Goal: Transaction & Acquisition: Purchase product/service

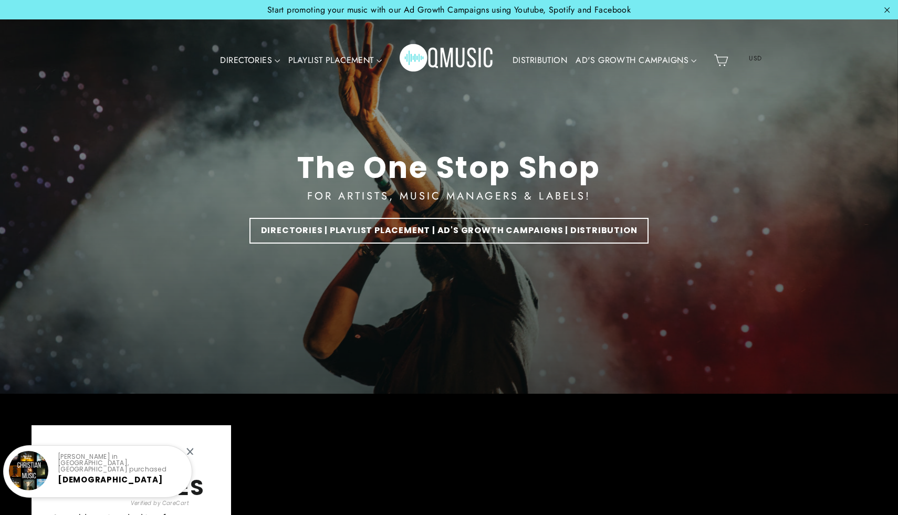
click at [192, 449] on div at bounding box center [189, 451] width 7 height 7
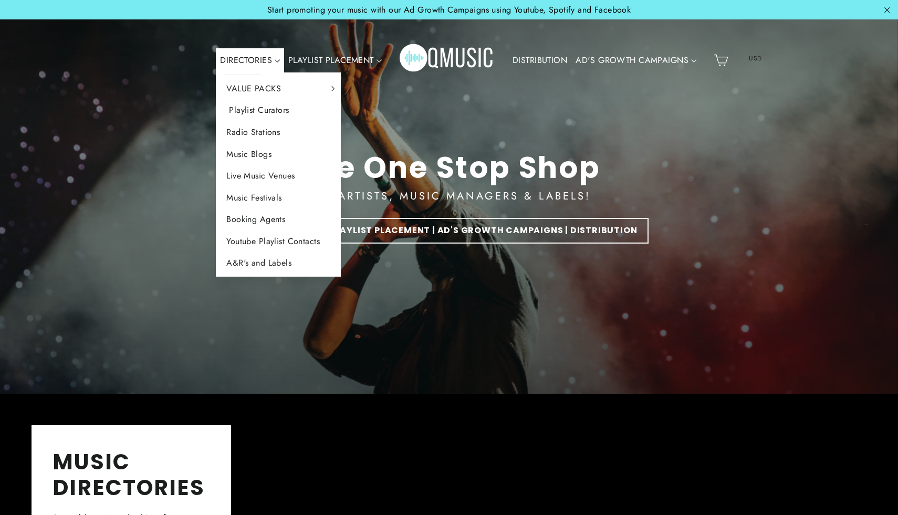
click at [253, 112] on link "Playlist Curators" at bounding box center [278, 110] width 125 height 22
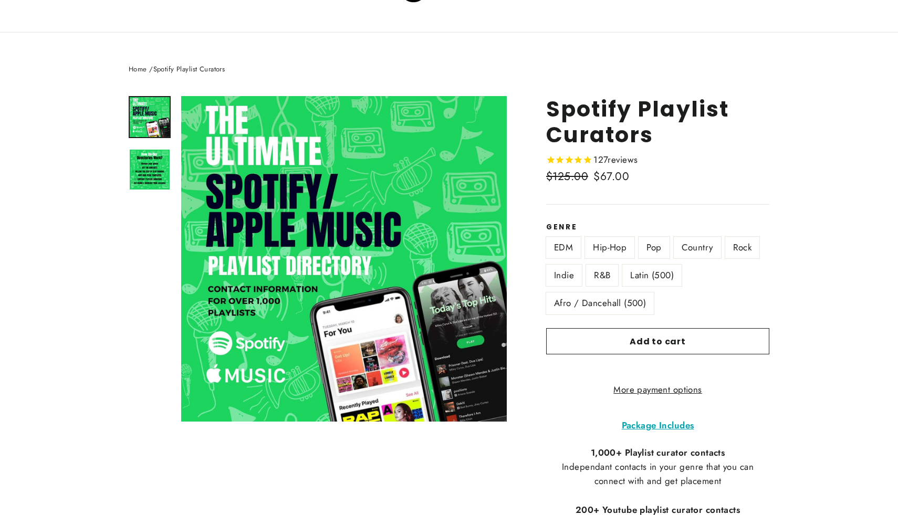
scroll to position [74, 0]
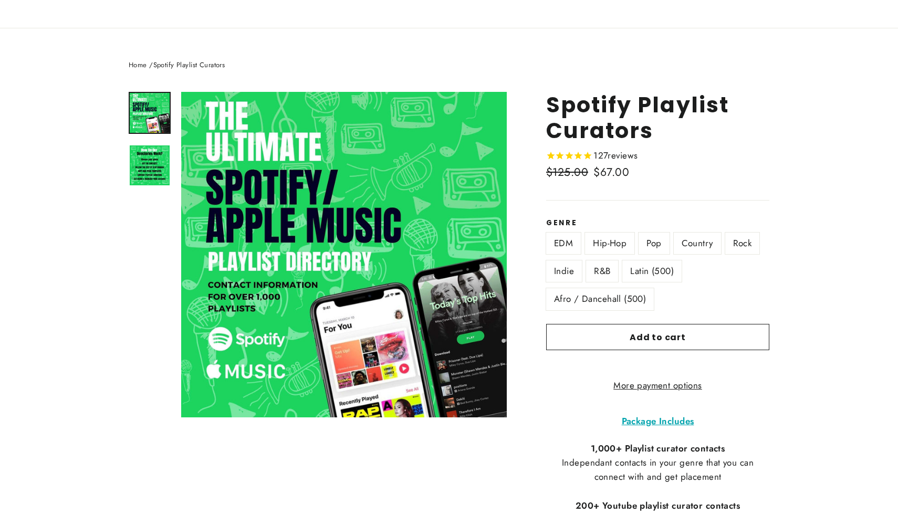
click at [743, 239] on label "Rock" at bounding box center [742, 244] width 35 height 22
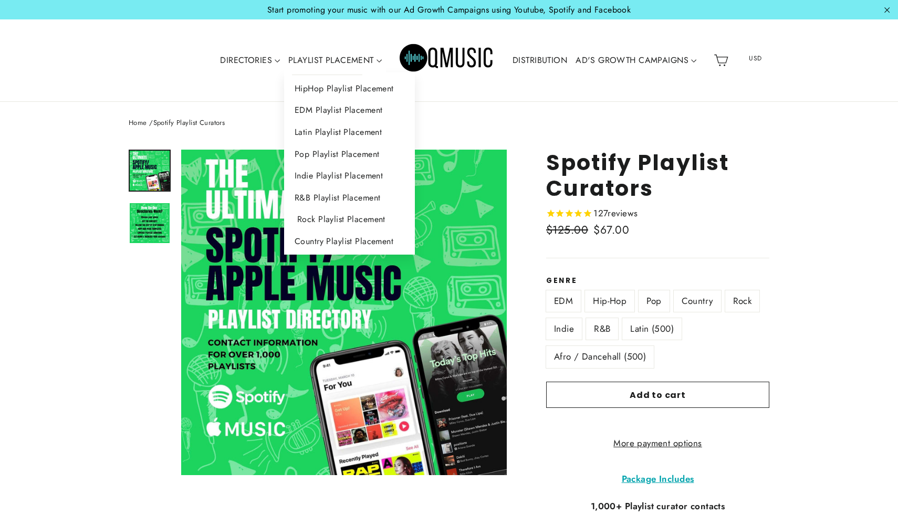
click at [333, 221] on link "Rock Playlist Placement" at bounding box center [349, 219] width 131 height 22
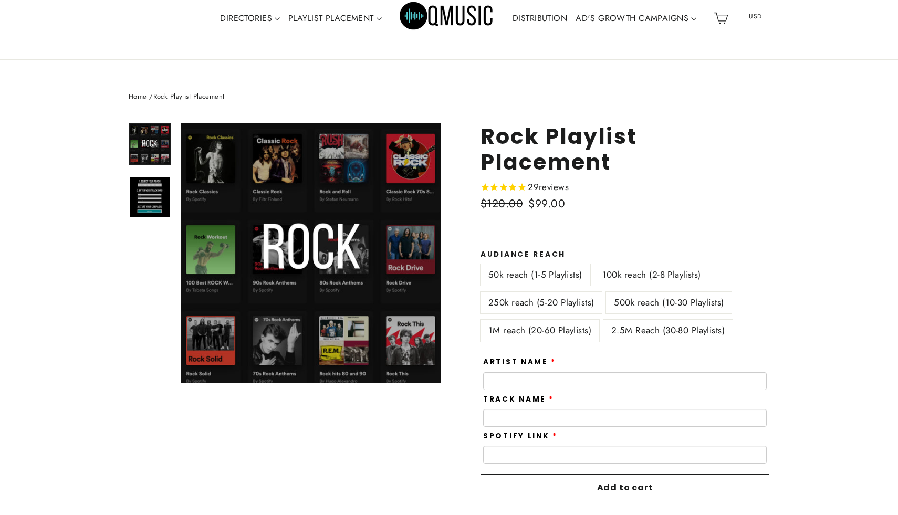
scroll to position [44, 0]
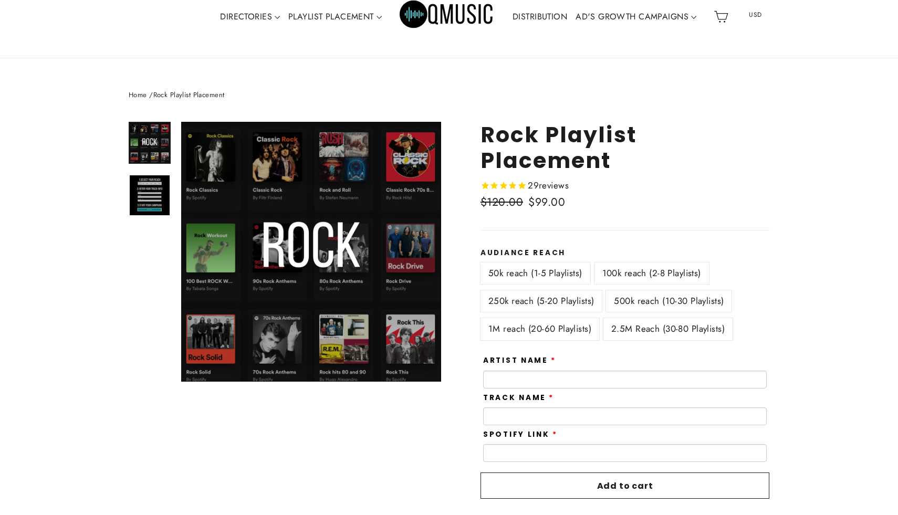
click at [703, 332] on label "2.5M Reach (30-80 Playlists)" at bounding box center [667, 329] width 129 height 22
click at [667, 305] on label "500k reach (10-30 Playlists)" at bounding box center [669, 301] width 126 height 22
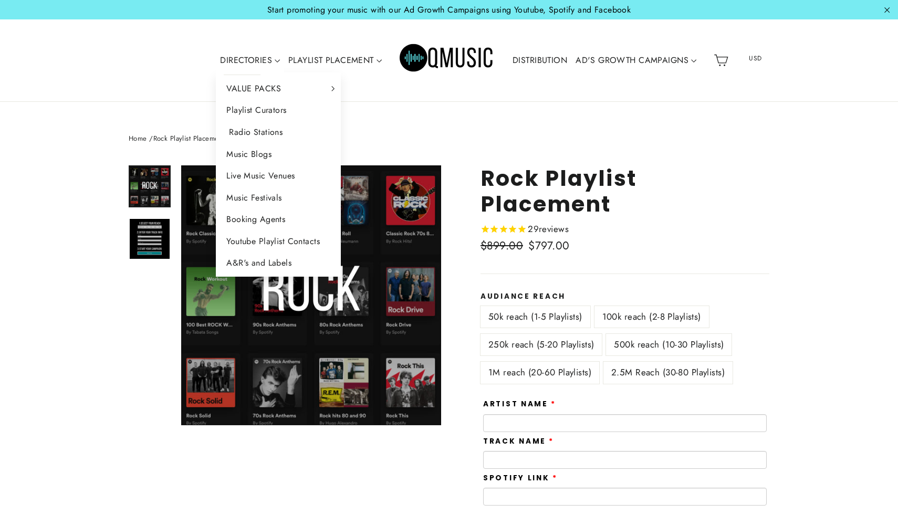
click at [262, 133] on link "Radio Stations" at bounding box center [278, 132] width 125 height 22
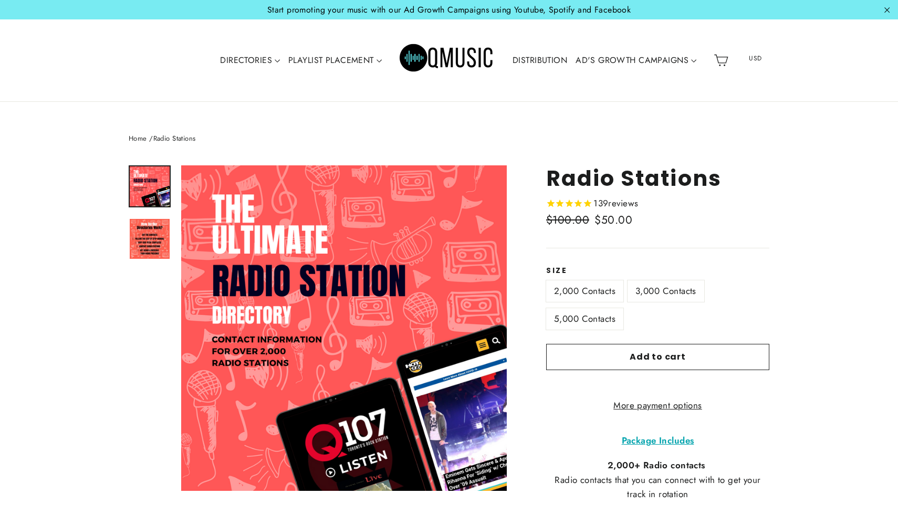
click at [595, 315] on label "5,000 Contacts" at bounding box center [584, 319] width 77 height 22
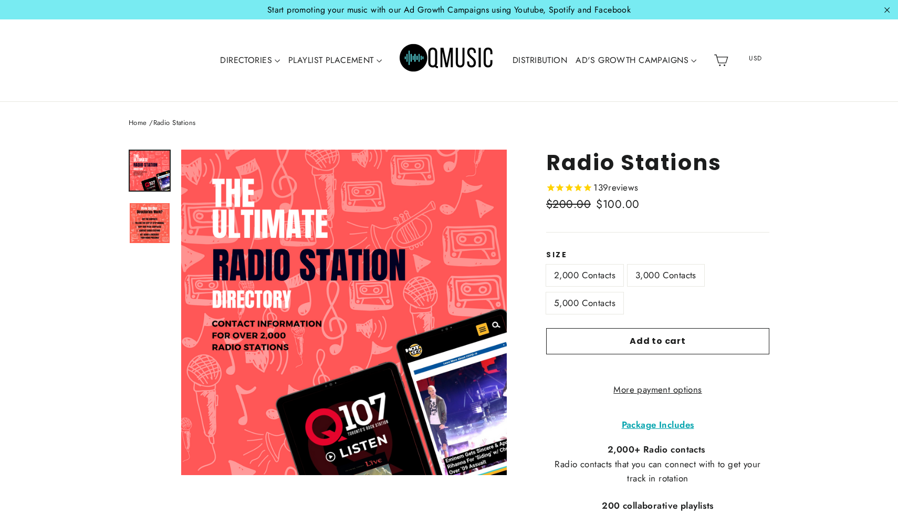
click at [545, 58] on link "DISTRIBUTION" at bounding box center [539, 60] width 63 height 24
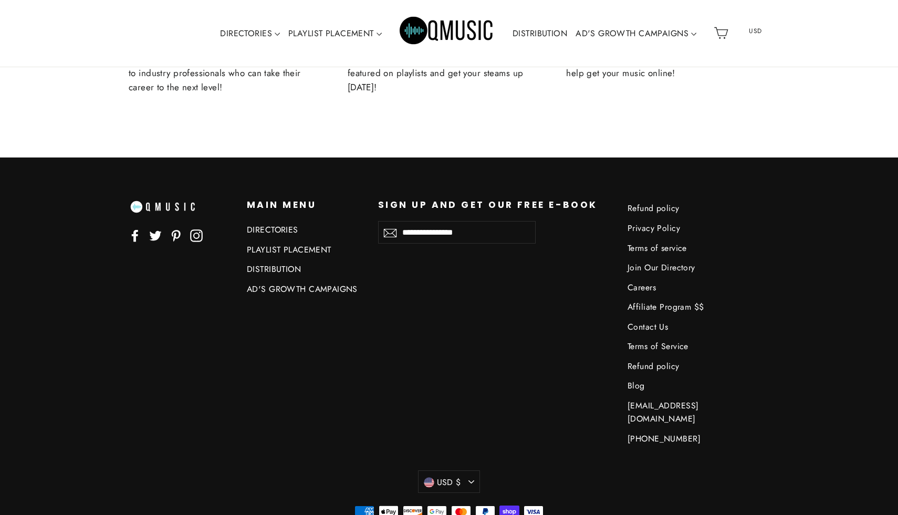
scroll to position [2970, 0]
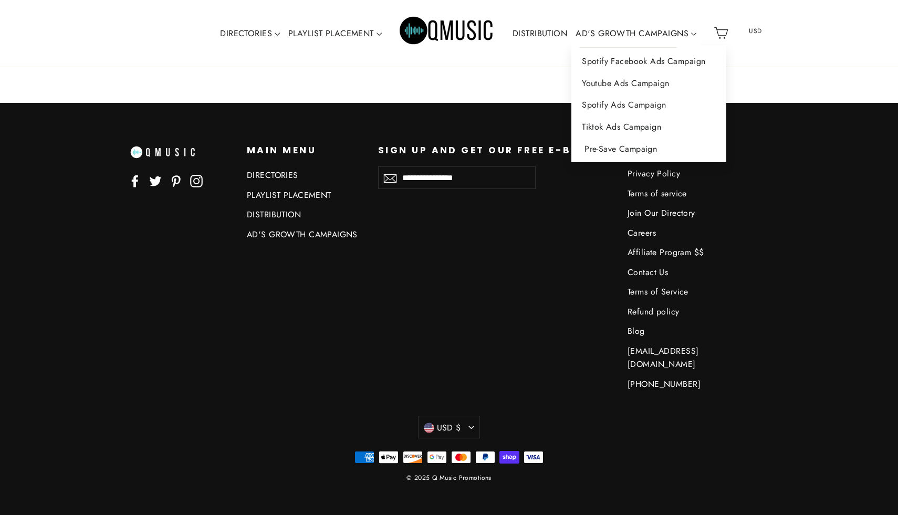
click at [632, 145] on link "Pre-Save Campaign" at bounding box center [648, 149] width 155 height 22
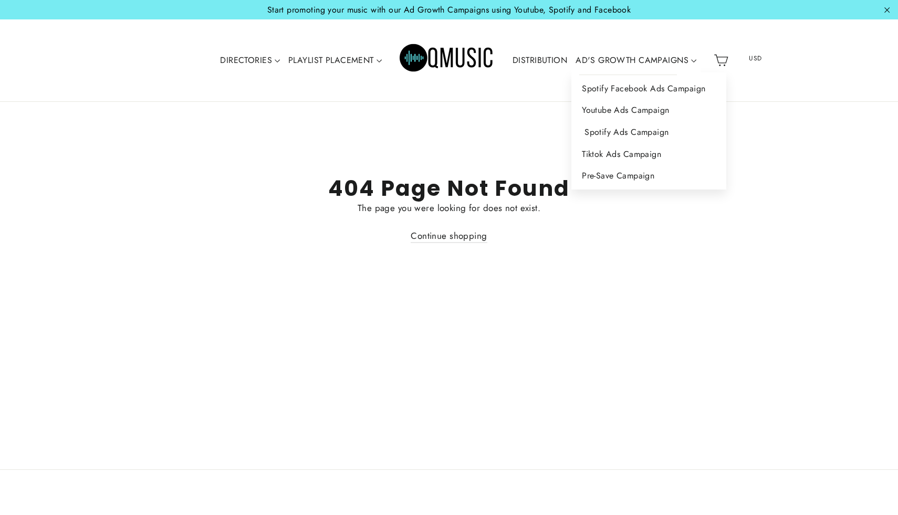
click at [632, 134] on link "Spotify Ads Campaign" at bounding box center [648, 132] width 155 height 22
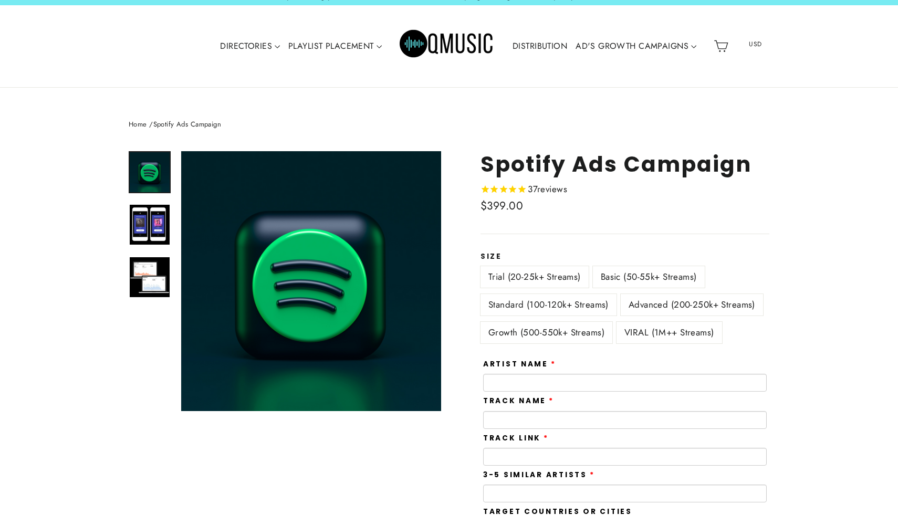
scroll to position [15, 0]
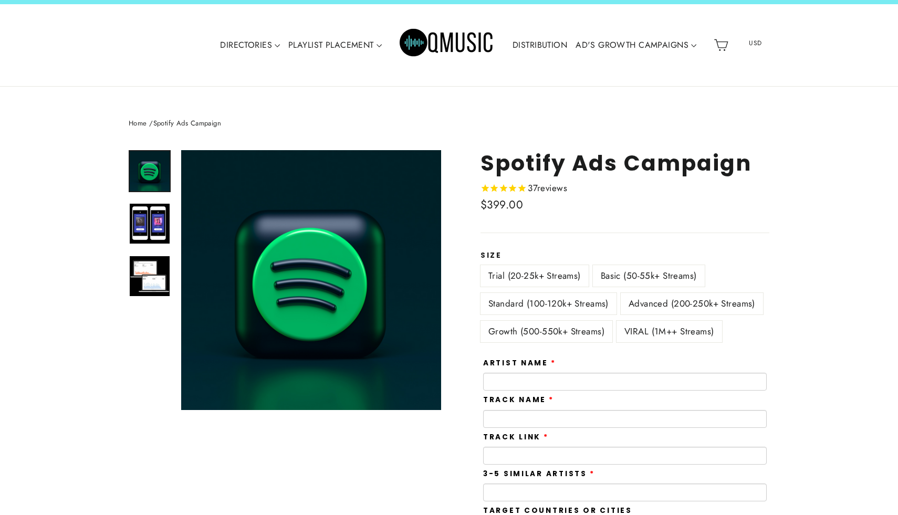
click at [748, 299] on label "Advanced (200-250k+ Streams)" at bounding box center [692, 304] width 142 height 22
click at [654, 330] on label "VIRAL (1M++ Streams)" at bounding box center [670, 332] width 106 height 22
click at [556, 337] on label "Growth (500-550k+ Streams)" at bounding box center [547, 332] width 132 height 22
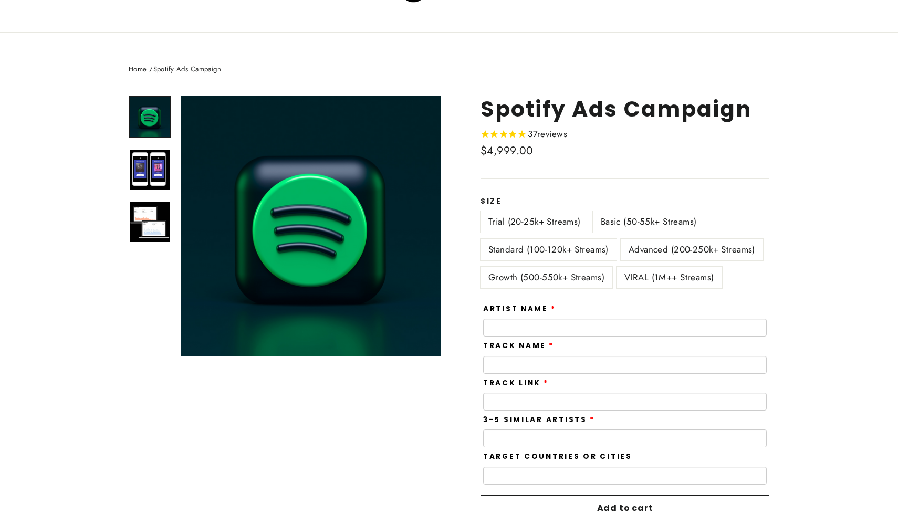
scroll to position [2, 0]
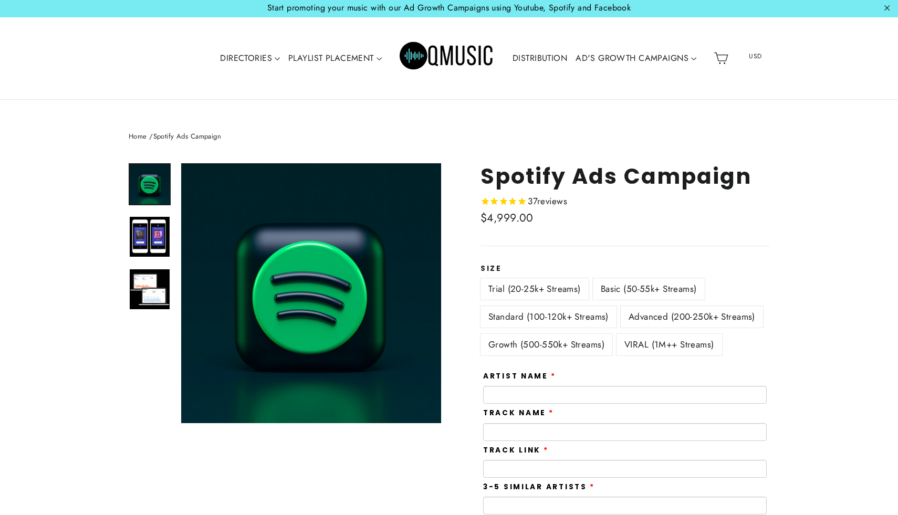
click at [739, 314] on label "Advanced (200-250k+ Streams)" at bounding box center [692, 317] width 142 height 22
click at [699, 342] on label "VIRAL (1M++ Streams)" at bounding box center [670, 345] width 106 height 22
click at [603, 343] on label "Growth (500-550k+ Streams)" at bounding box center [547, 345] width 132 height 22
click at [652, 316] on label "Advanced (200-250k+ Streams)" at bounding box center [692, 317] width 142 height 22
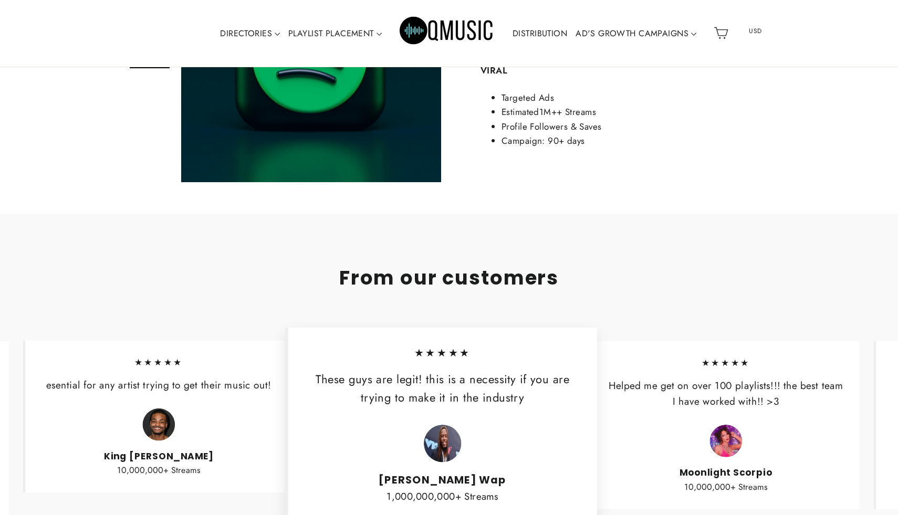
scroll to position [1133, 0]
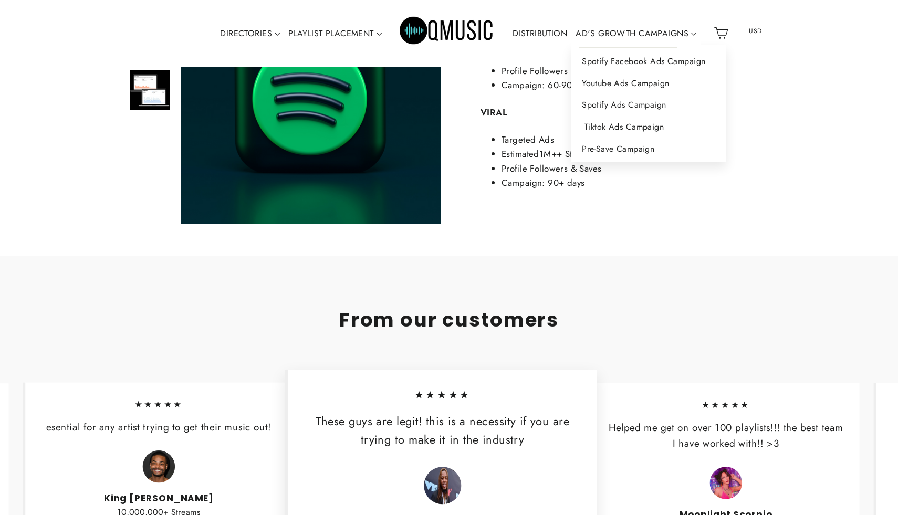
click at [642, 124] on link "Tiktok Ads Campaign" at bounding box center [648, 127] width 155 height 22
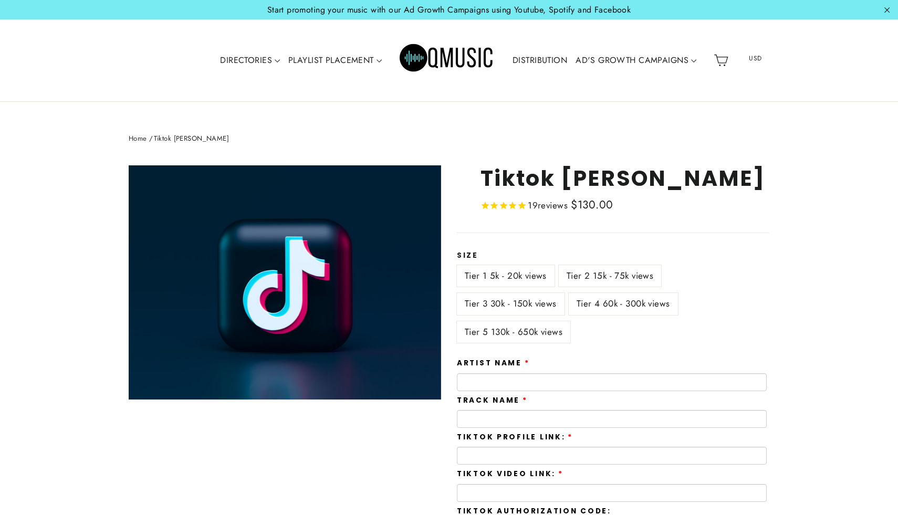
click at [641, 304] on label "Tier 4 60k - 300k views" at bounding box center [623, 304] width 109 height 22
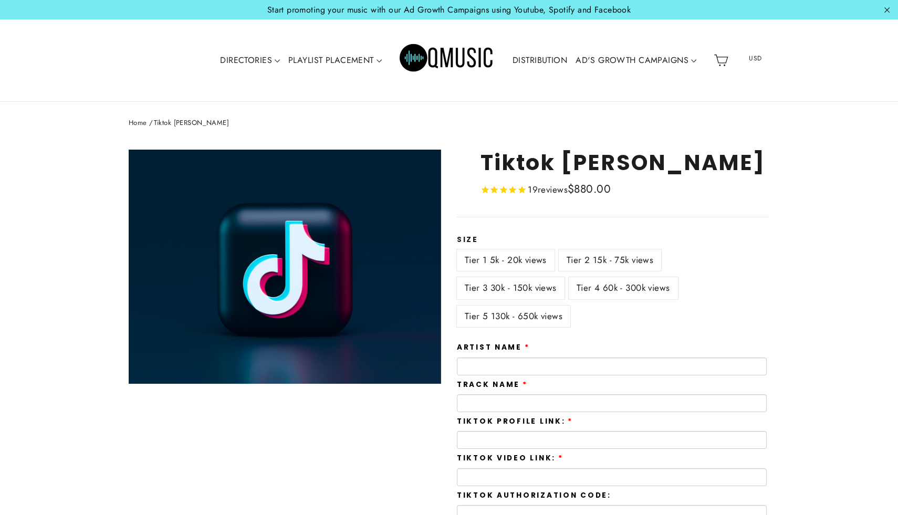
click at [536, 269] on label "Tier 1 5k - 20k views" at bounding box center [506, 260] width 98 height 22
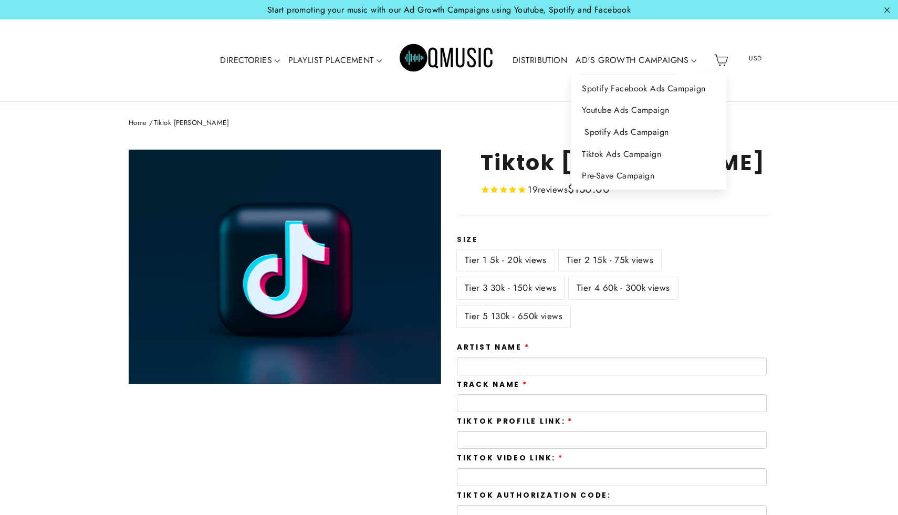
click at [651, 133] on link "Spotify Ads Campaign" at bounding box center [648, 132] width 155 height 22
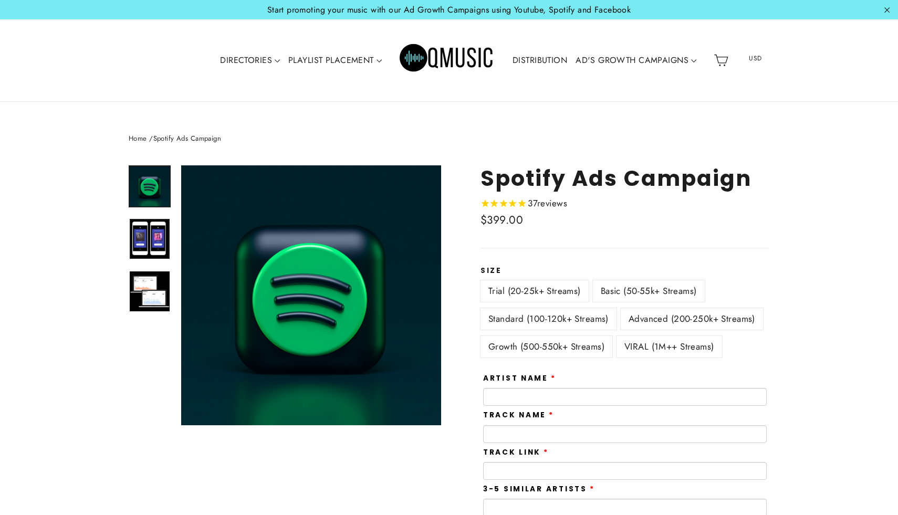
click at [163, 241] on img at bounding box center [150, 239] width 40 height 40
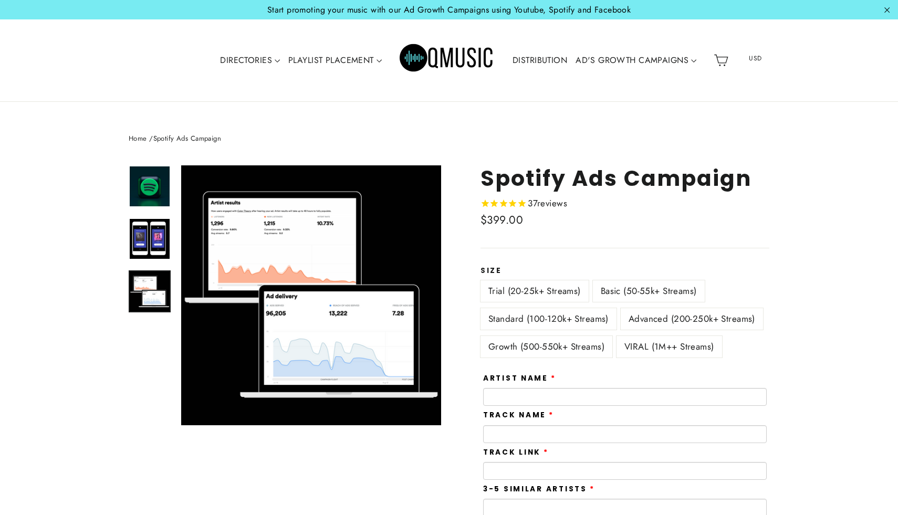
click at [160, 287] on img at bounding box center [150, 292] width 40 height 40
click at [721, 316] on label "Advanced (200-250k+ Streams)" at bounding box center [692, 319] width 142 height 22
click at [461, 57] on img "Primary" at bounding box center [447, 60] width 95 height 47
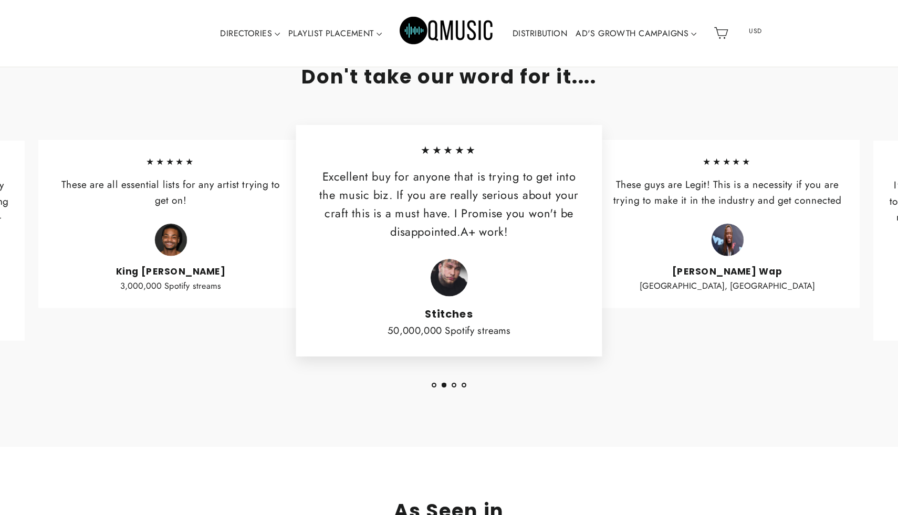
scroll to position [2311, 0]
